Goal: Task Accomplishment & Management: Use online tool/utility

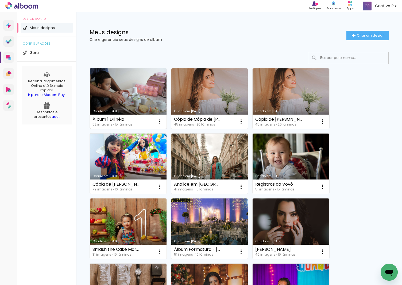
click at [130, 84] on link "Criado em [DATE]" at bounding box center [128, 98] width 77 height 60
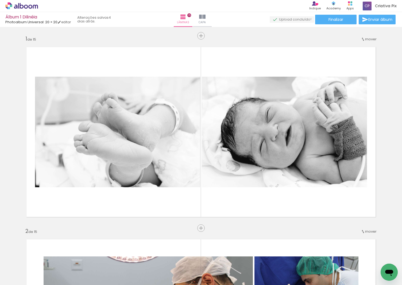
scroll to position [1297, 0]
